Goal: Navigation & Orientation: Find specific page/section

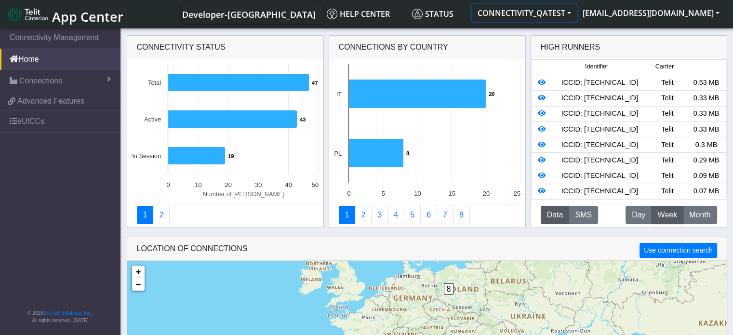
click at [577, 10] on button "CONNECTIVITY_QATEST" at bounding box center [524, 12] width 105 height 17
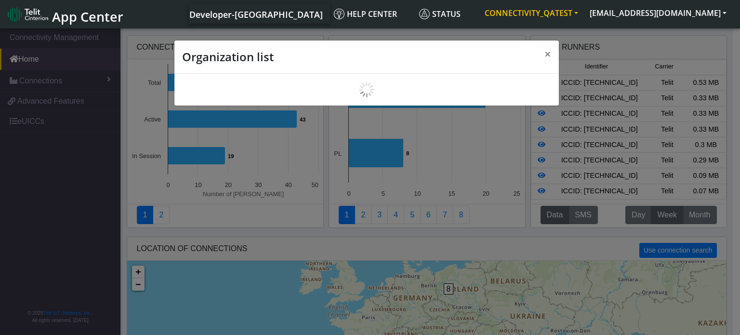
scroll to position [3, 0]
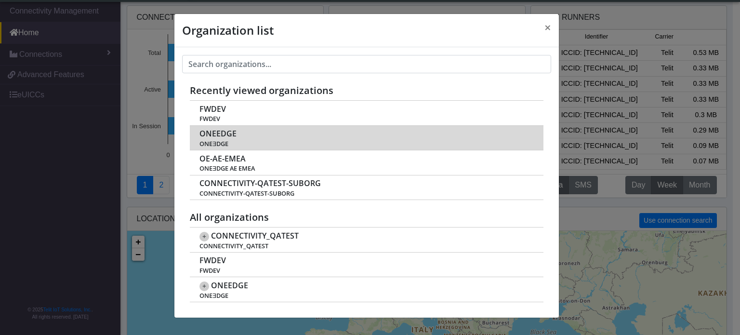
click at [215, 129] on span "ONEEDGE" at bounding box center [218, 133] width 37 height 9
